Goal: Find specific page/section: Find specific page/section

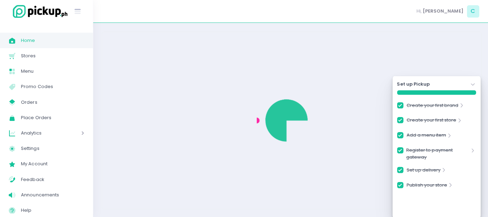
checkbox input "true"
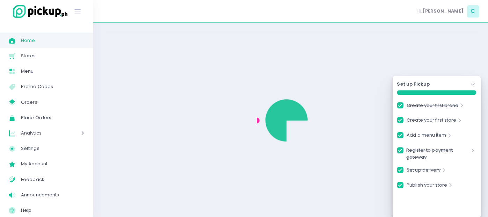
checkbox input "true"
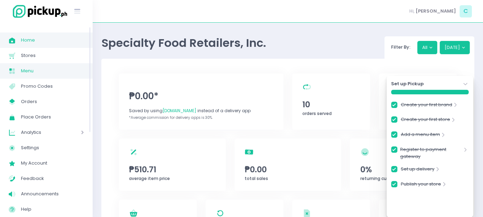
click at [35, 66] on span "Menu" at bounding box center [52, 70] width 63 height 9
checkbox input "true"
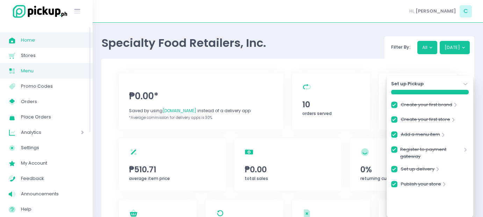
checkbox input "true"
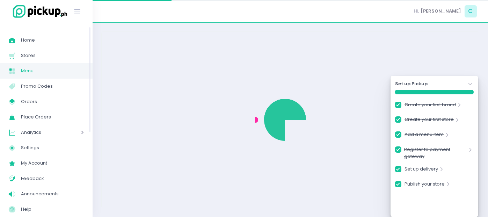
checkbox input "true"
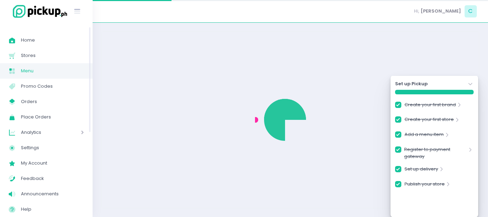
checkbox input "true"
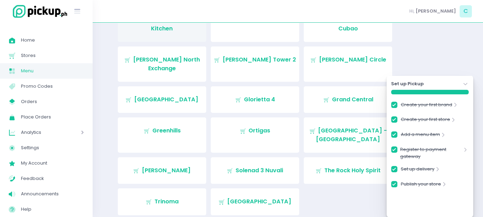
scroll to position [73, 0]
